Goal: Information Seeking & Learning: Learn about a topic

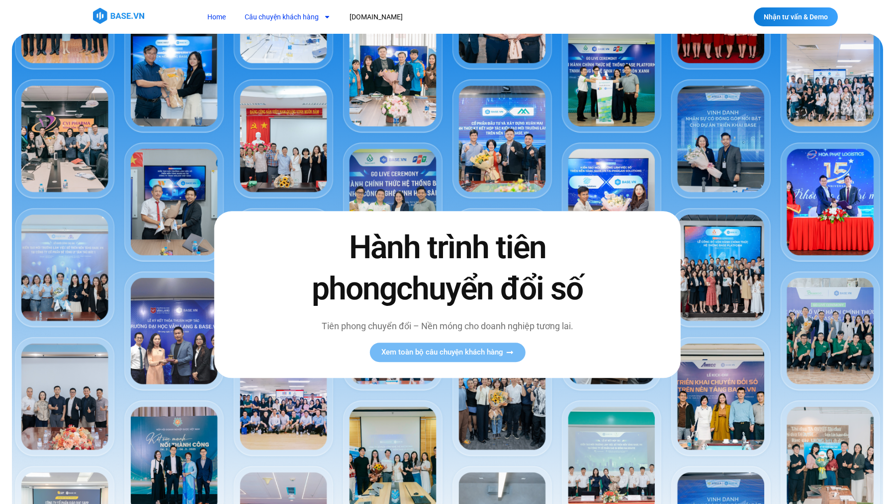
click at [289, 20] on link "Câu chuyện khách hàng" at bounding box center [287, 17] width 101 height 18
click at [290, 18] on link "Câu chuyện khách hàng" at bounding box center [287, 17] width 101 height 18
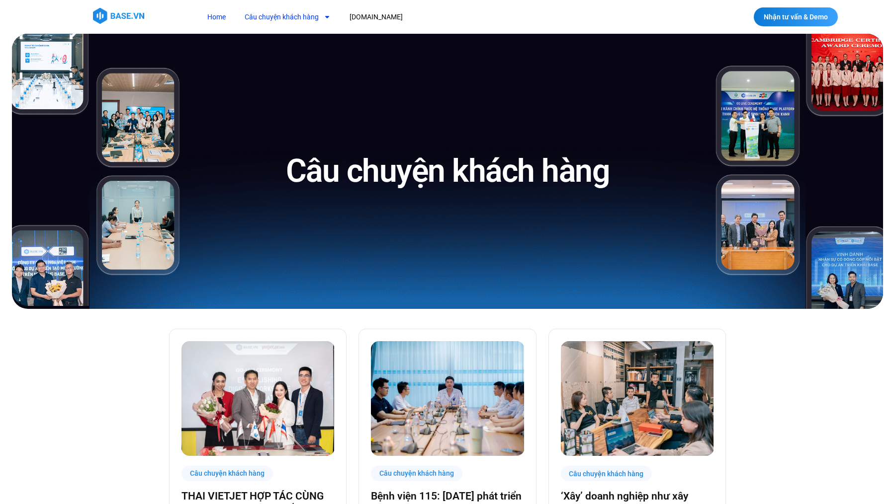
click at [213, 19] on link "Home" at bounding box center [216, 17] width 33 height 18
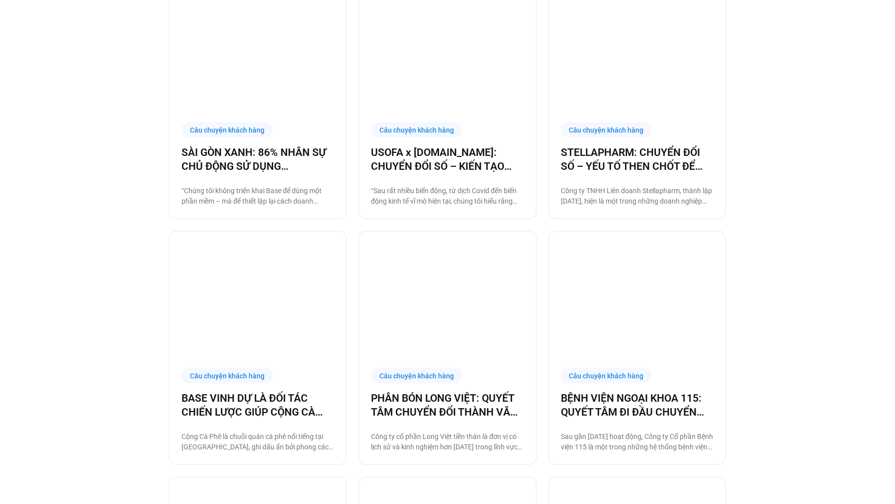
scroll to position [719, 0]
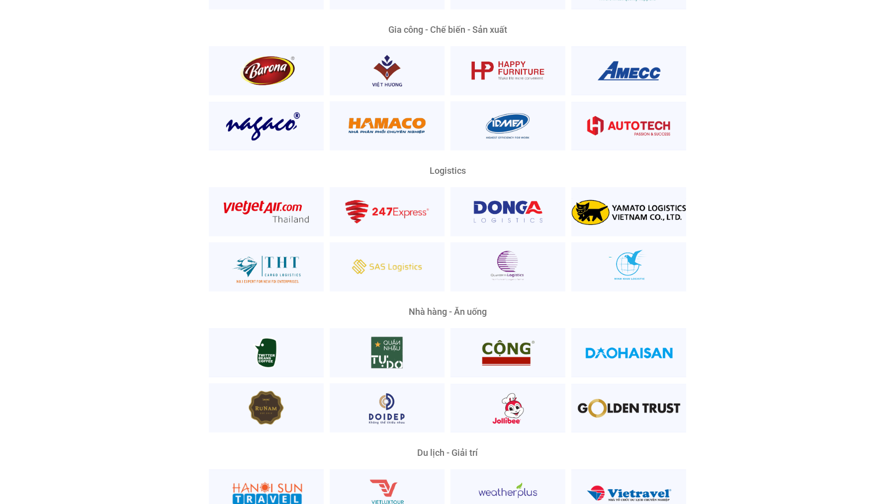
scroll to position [2513, 0]
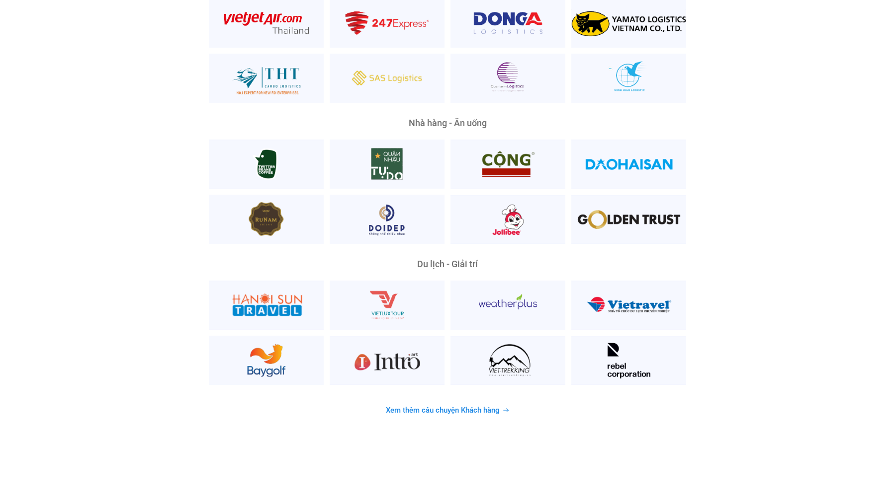
click at [422, 407] on span "Xem thêm câu chuyện Khách hàng" at bounding box center [443, 410] width 114 height 7
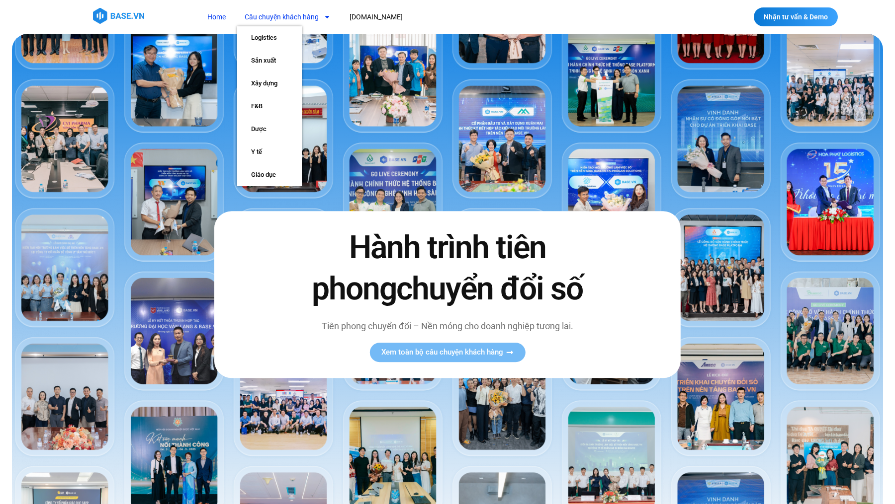
click at [312, 16] on link "Câu chuyện khách hàng" at bounding box center [287, 17] width 101 height 18
